Goal: Find specific page/section: Find specific page/section

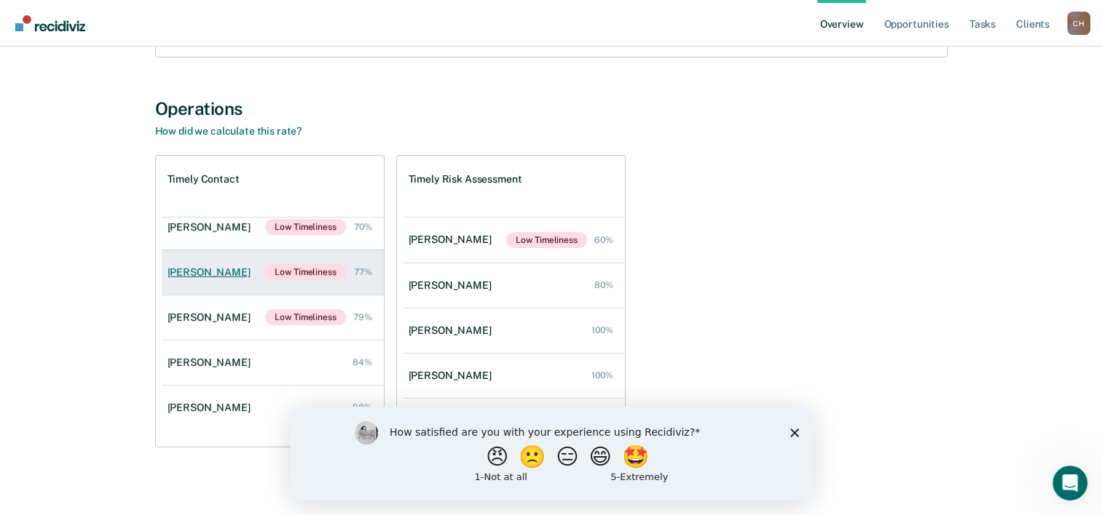
scroll to position [242, 0]
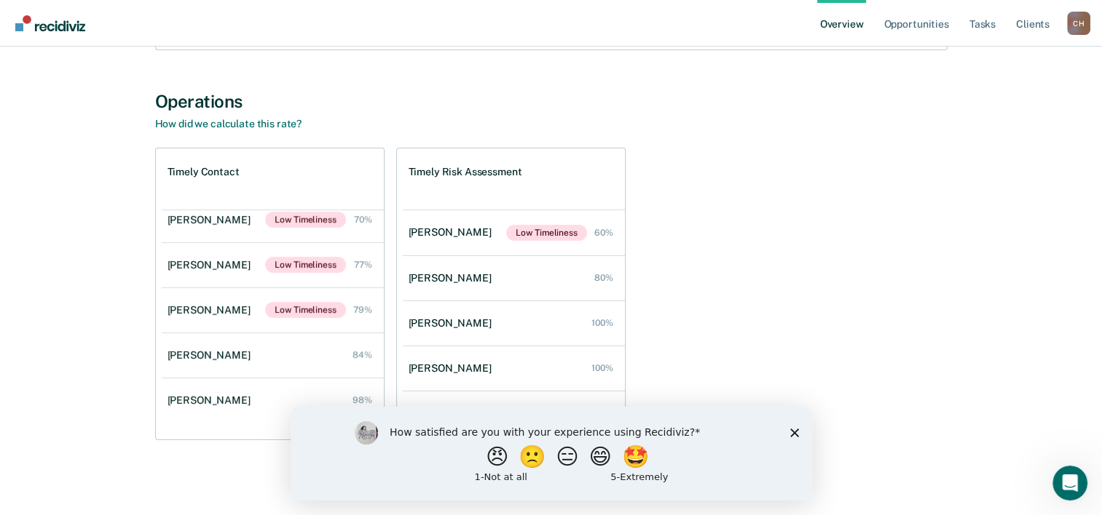
click at [796, 435] on polygon "Close survey" at bounding box center [793, 432] width 9 height 9
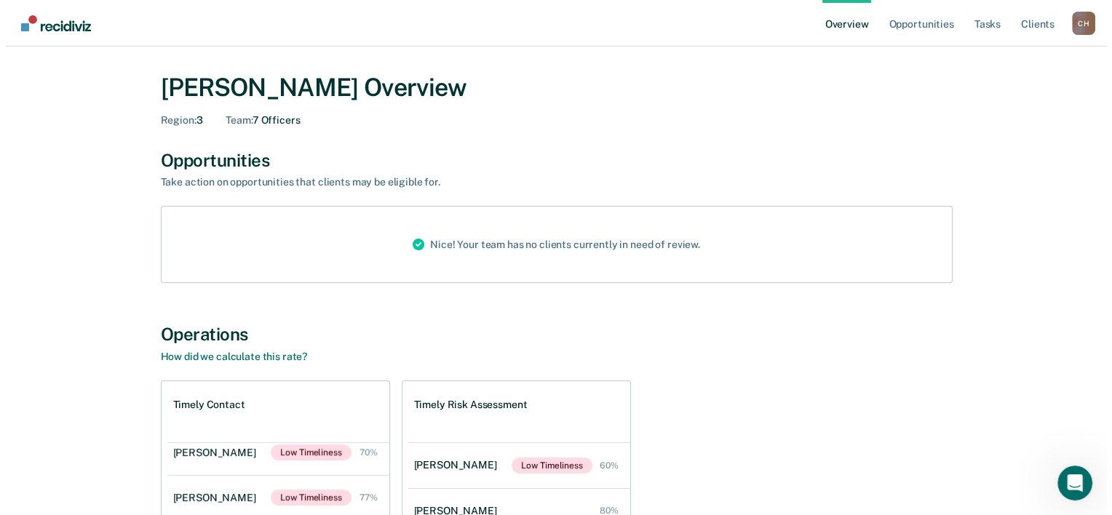
scroll to position [0, 0]
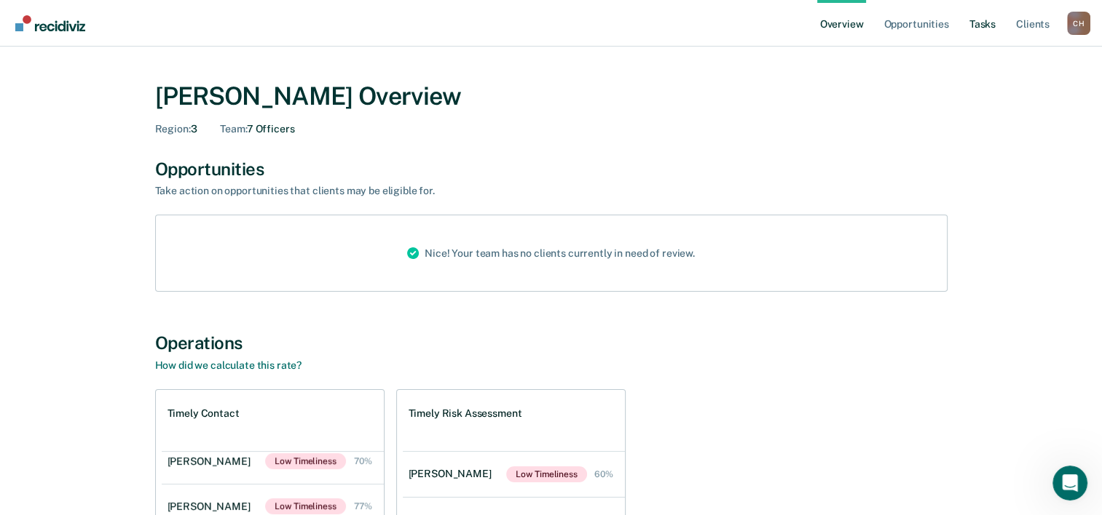
click at [972, 27] on link "Tasks" at bounding box center [982, 23] width 32 height 47
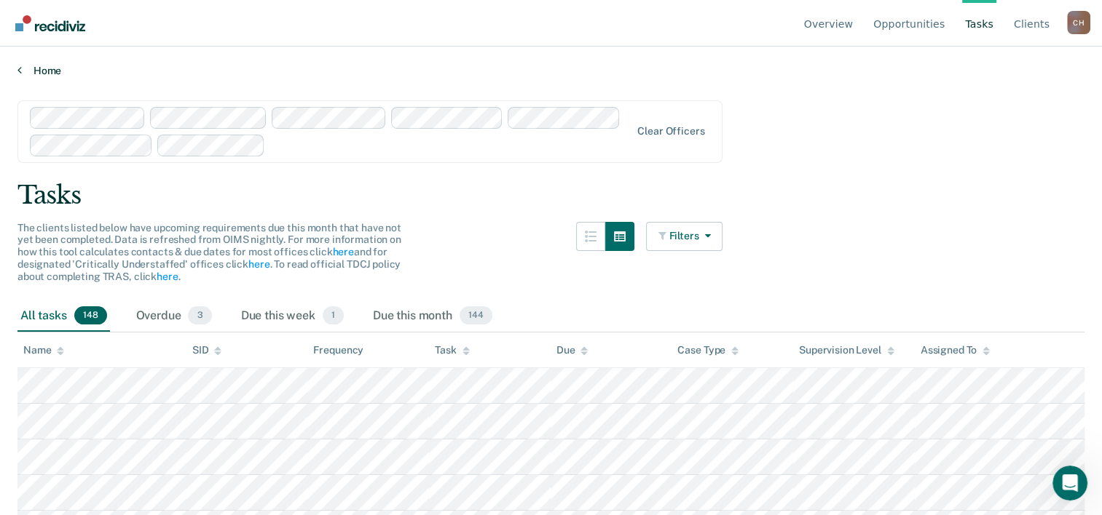
click at [58, 73] on link "Home" at bounding box center [550, 70] width 1067 height 13
